Goal: Task Accomplishment & Management: Complete application form

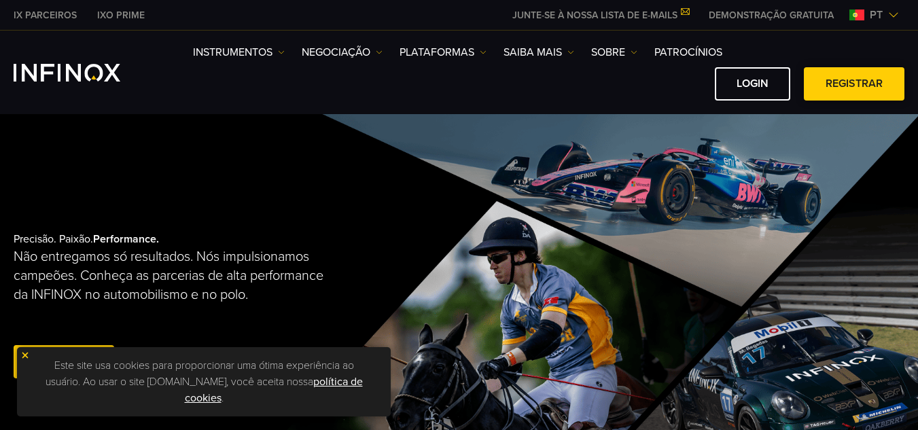
click at [853, 79] on link "Registrar" at bounding box center [854, 83] width 101 height 33
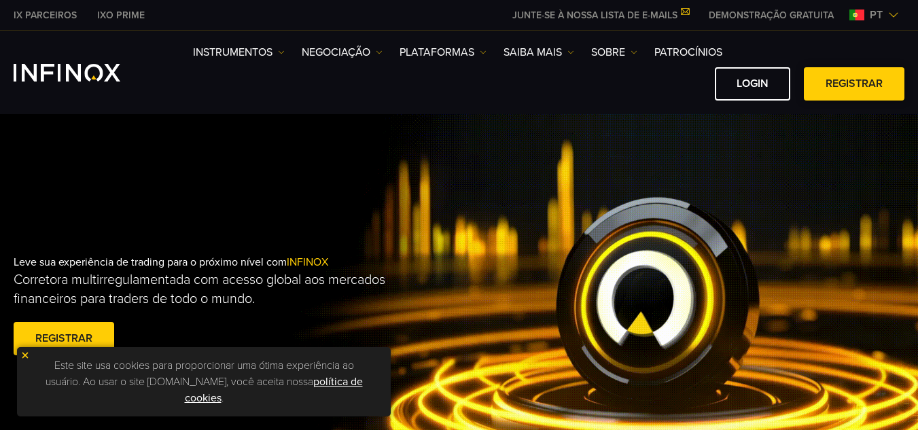
click at [838, 88] on link "Registrar" at bounding box center [854, 83] width 101 height 33
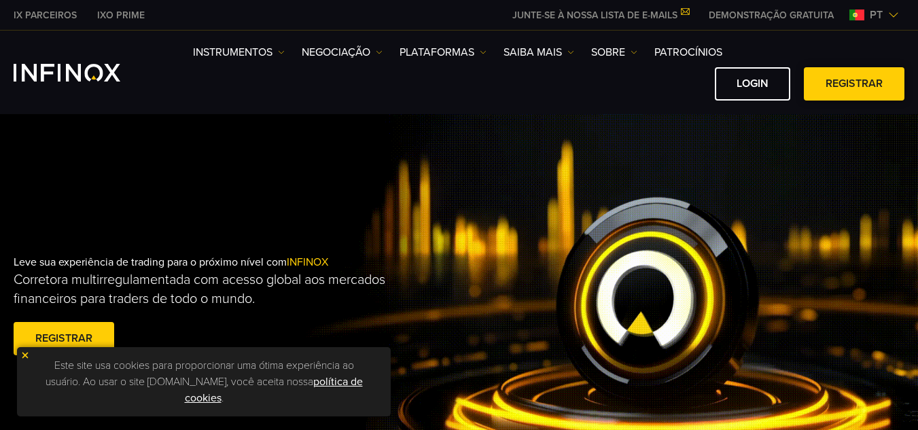
click at [838, 88] on link "Registrar" at bounding box center [854, 83] width 101 height 33
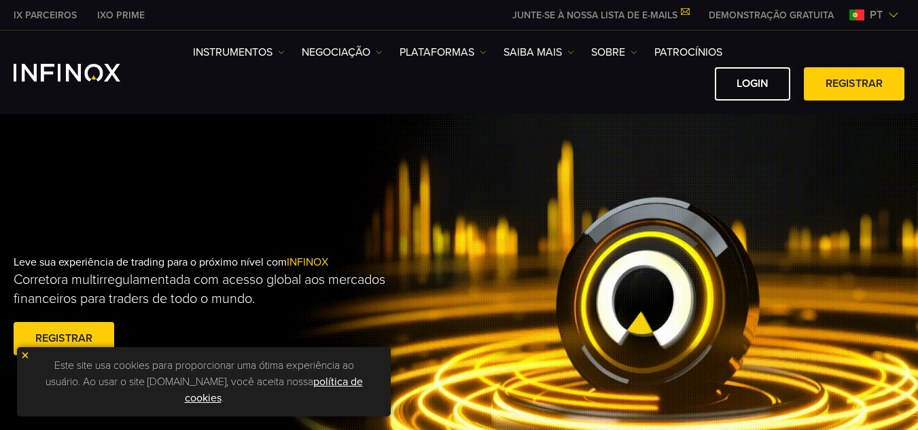
click at [838, 88] on link "Registrar" at bounding box center [854, 83] width 101 height 33
